Goal: Task Accomplishment & Management: Manage account settings

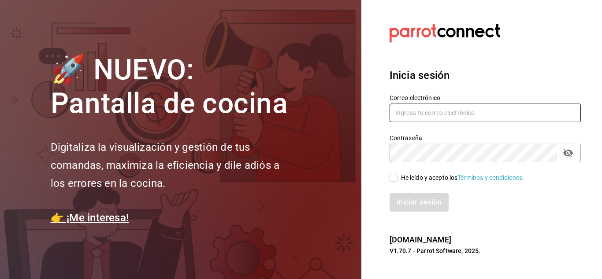
type input "[EMAIL_ADDRESS][DOMAIN_NAME]"
drag, startPoint x: 0, startPoint y: 0, endPoint x: 426, endPoint y: 113, distance: 440.3
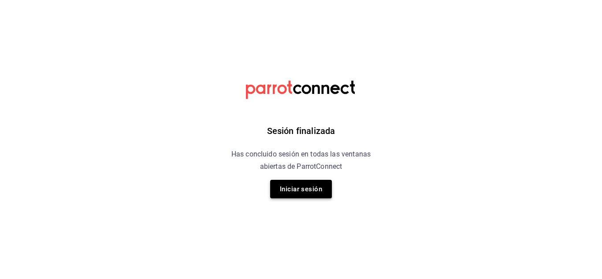
click at [306, 191] on button "Iniciar sesión" at bounding box center [301, 189] width 62 height 19
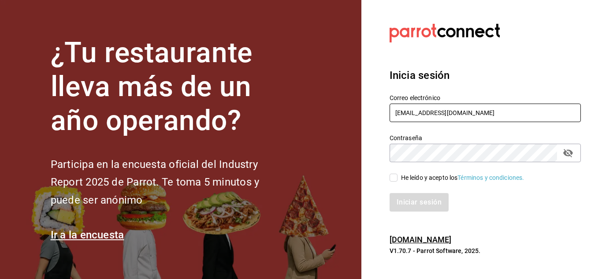
click at [500, 115] on input "[EMAIL_ADDRESS][DOMAIN_NAME]" at bounding box center [485, 113] width 191 height 19
click at [430, 114] on input "[EMAIL_ADDRESS][DOMAIN_NAME]" at bounding box center [485, 113] width 191 height 19
type input "@[DOMAIN_NAME]"
click at [395, 114] on input "@[DOMAIN_NAME]" at bounding box center [485, 113] width 191 height 19
click at [418, 113] on input "@[DOMAIN_NAME]" at bounding box center [485, 113] width 191 height 19
